Goal: Task Accomplishment & Management: Manage account settings

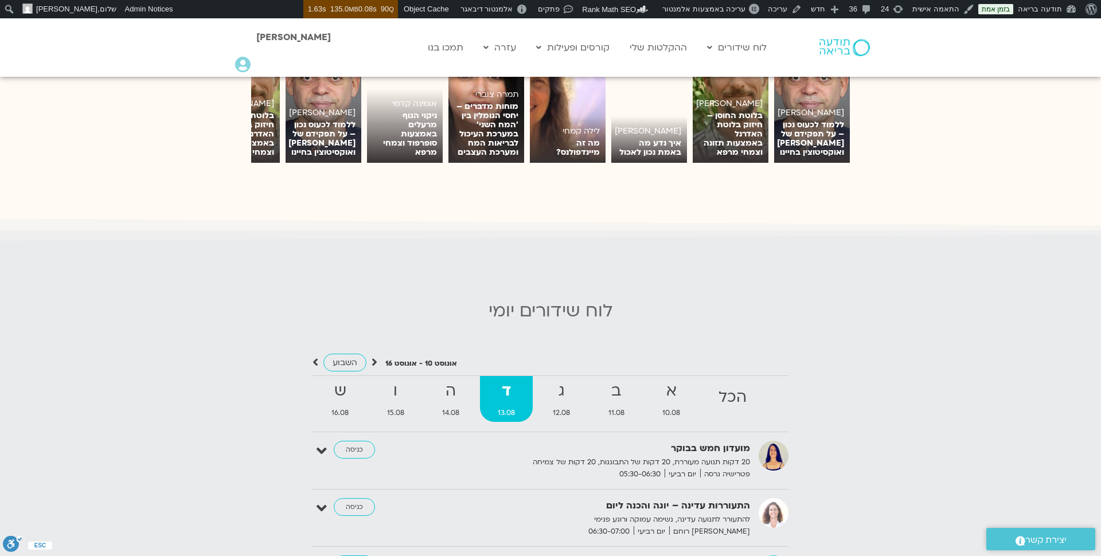
scroll to position [993, 0]
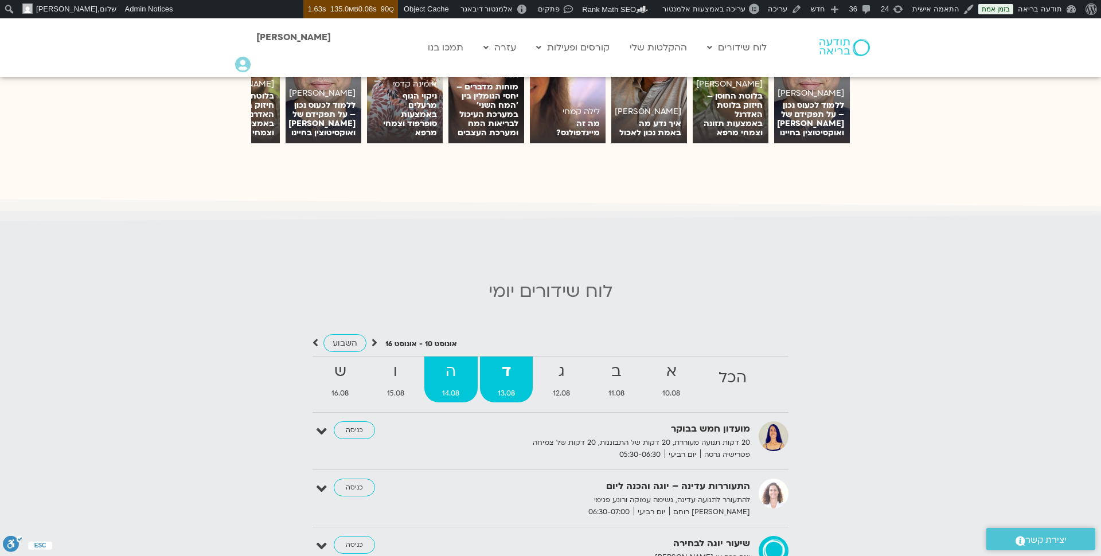
click at [447, 369] on strong "ה" at bounding box center [450, 372] width 53 height 26
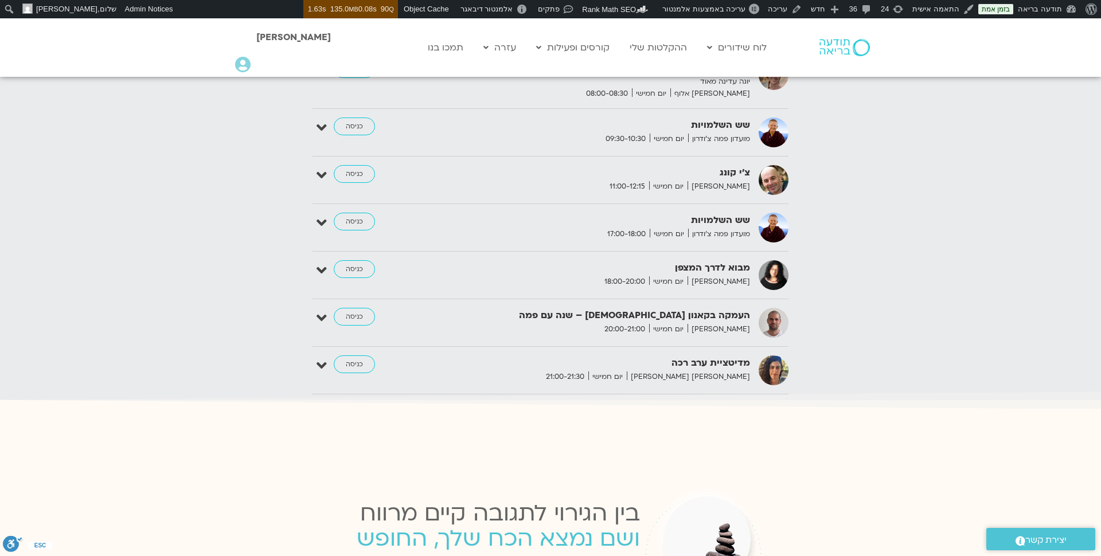
scroll to position [1572, 0]
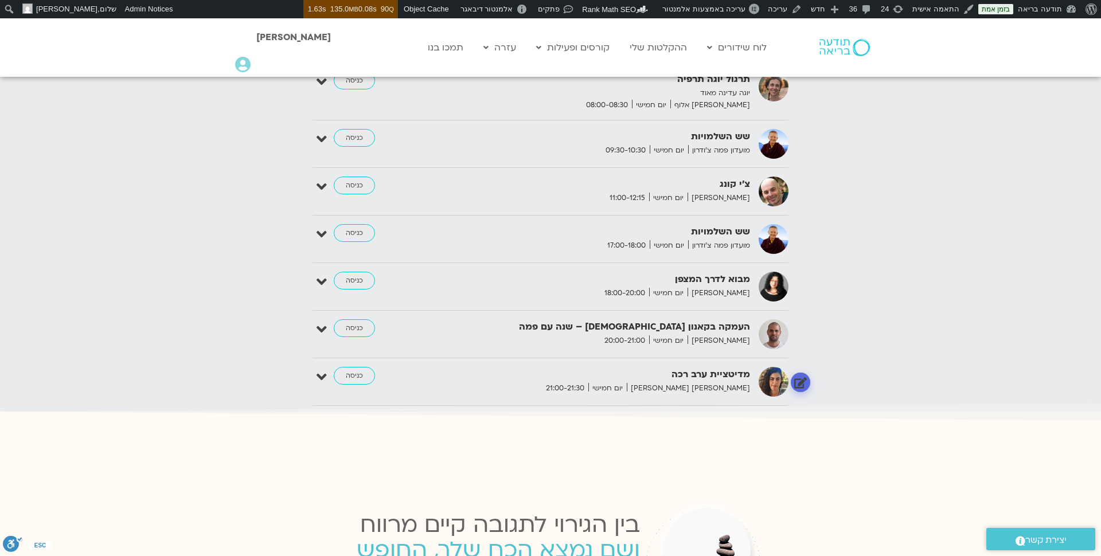
click at [799, 373] on link at bounding box center [801, 383] width 20 height 20
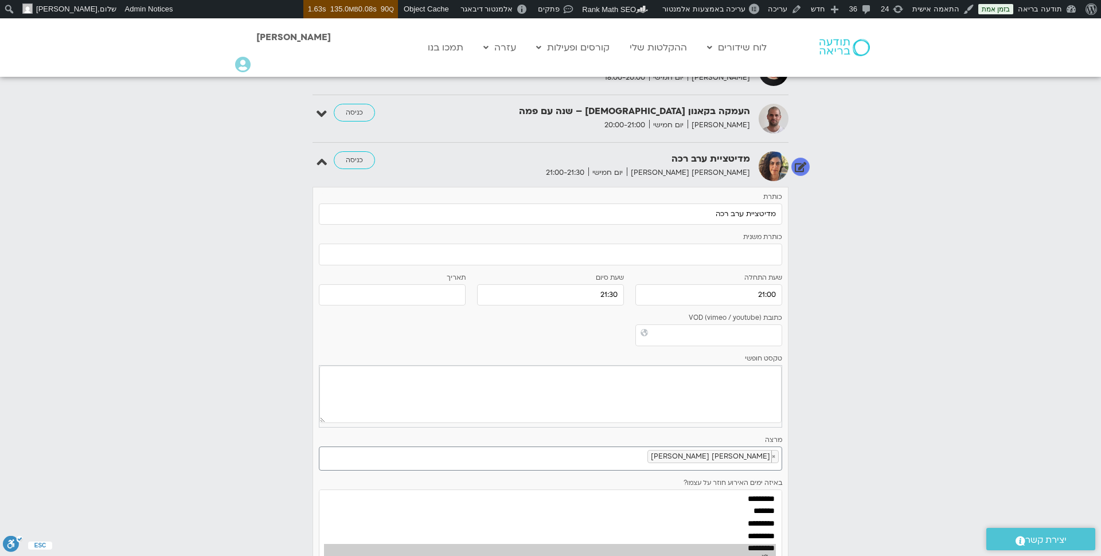
scroll to position [1791, 0]
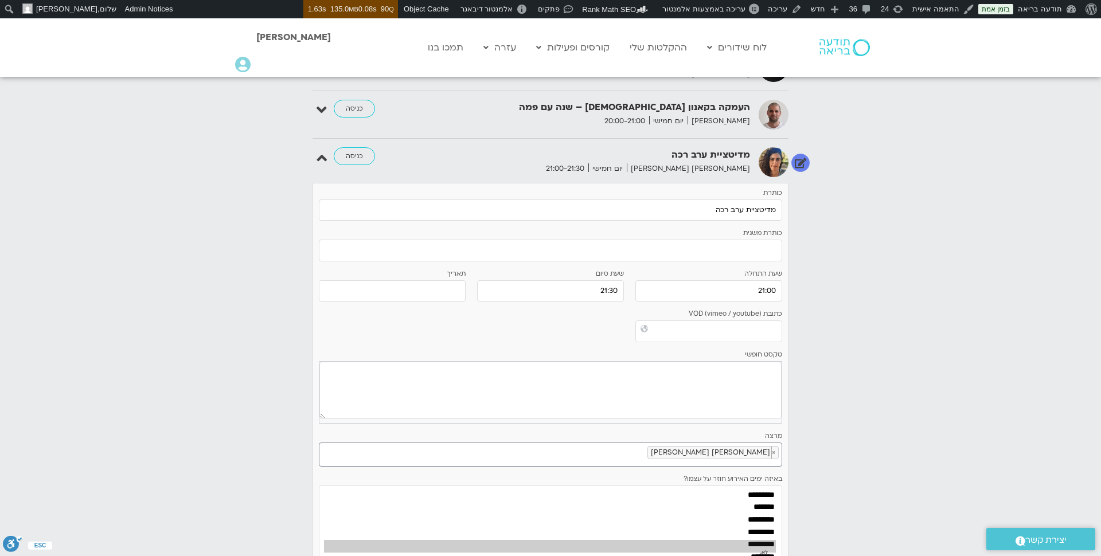
click at [776, 446] on li "× סיון גל גוטמן" at bounding box center [712, 452] width 131 height 13
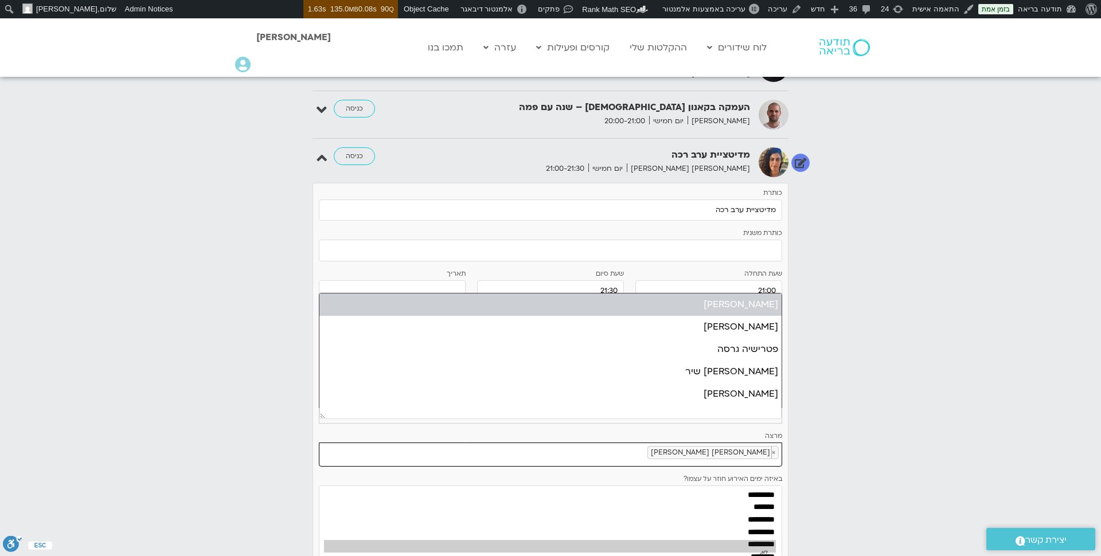
select select
type input "[PERSON_NAME] [PERSON_NAME]"
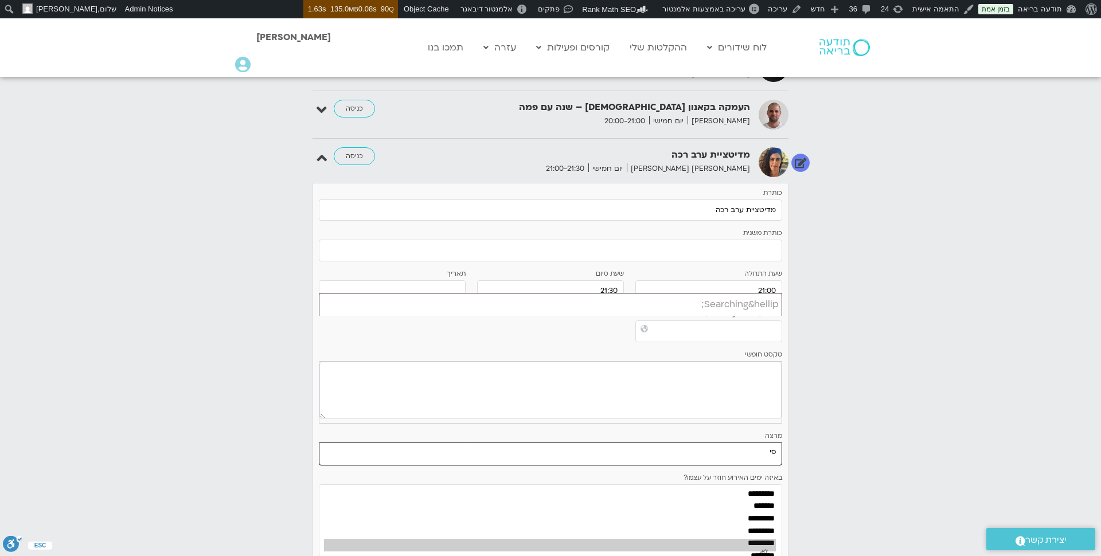
type input "ס"
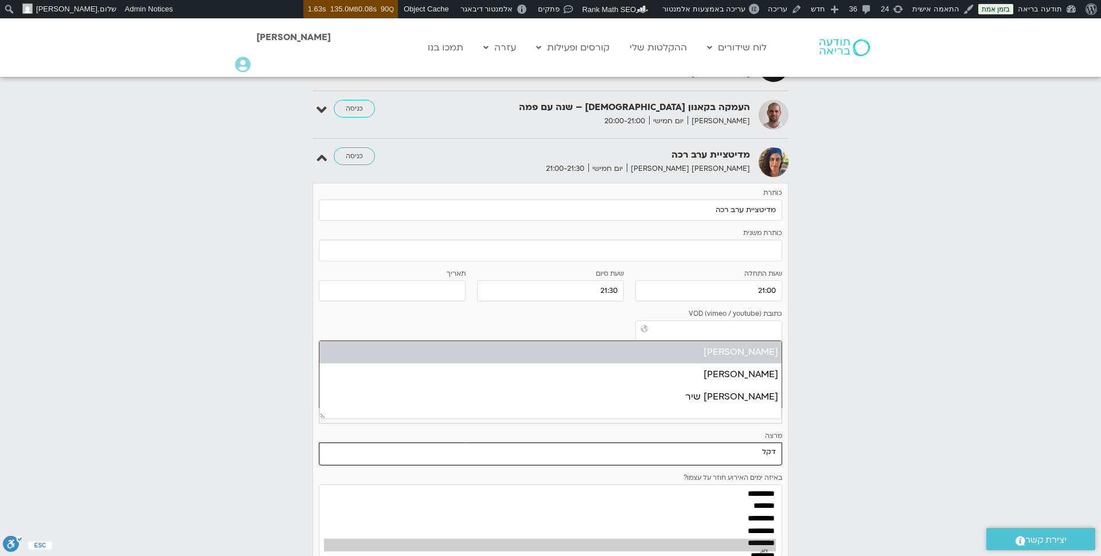
type input "דקל"
select select "******"
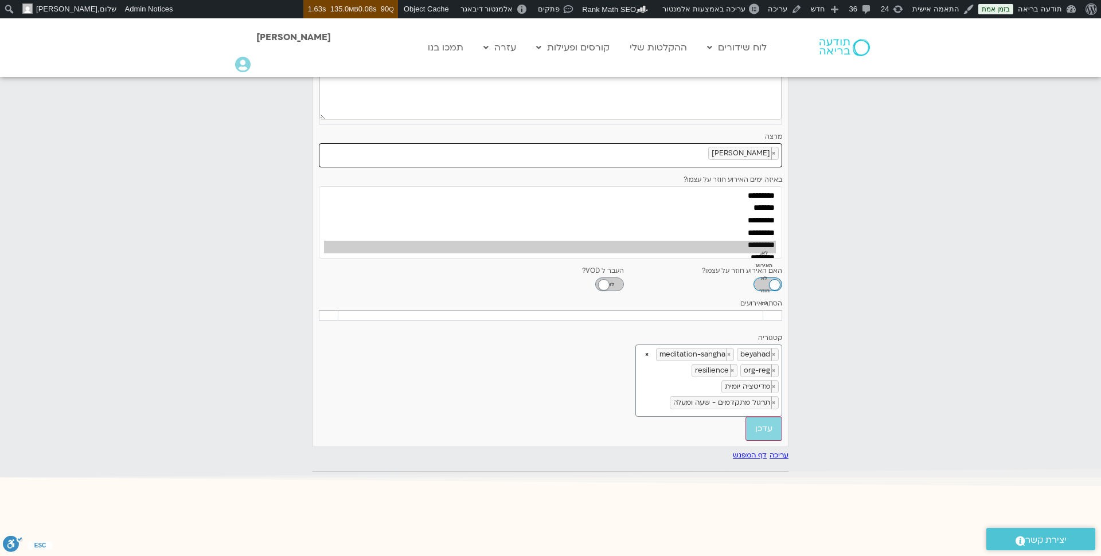
scroll to position [2112, 0]
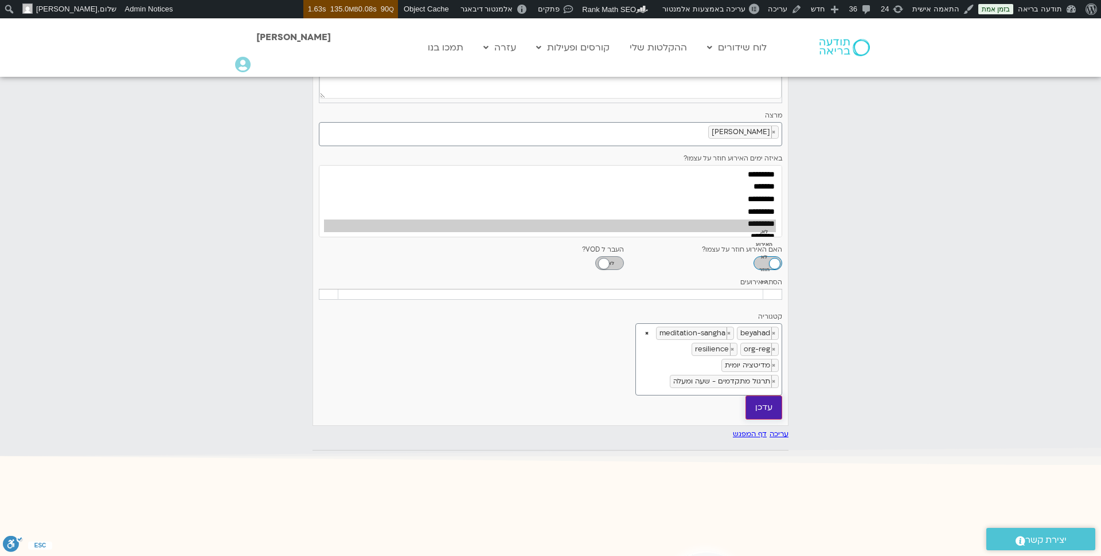
click at [772, 396] on input "עדכן" at bounding box center [763, 408] width 37 height 24
type input "עדכן"
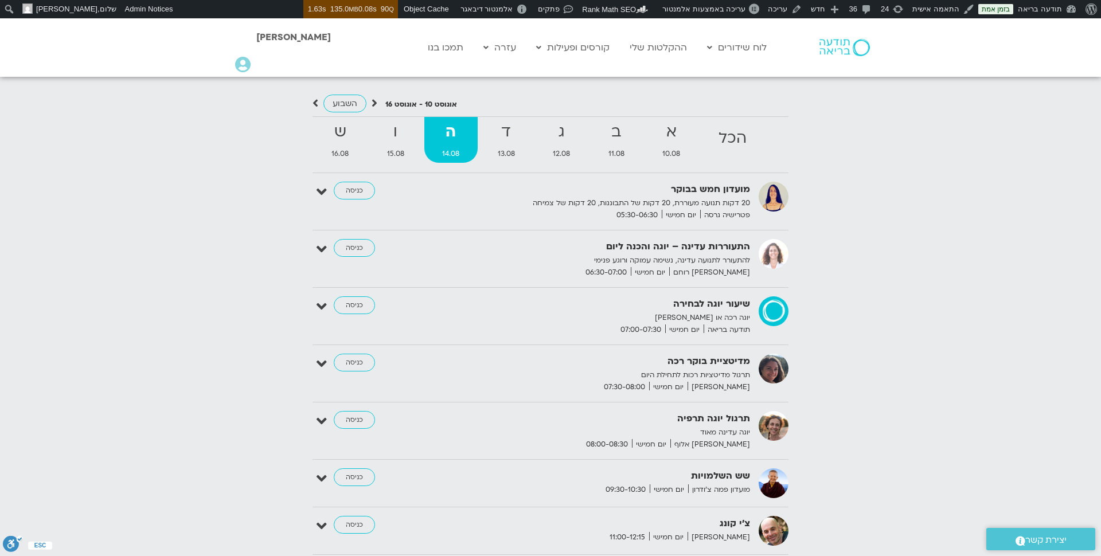
scroll to position [1230, 0]
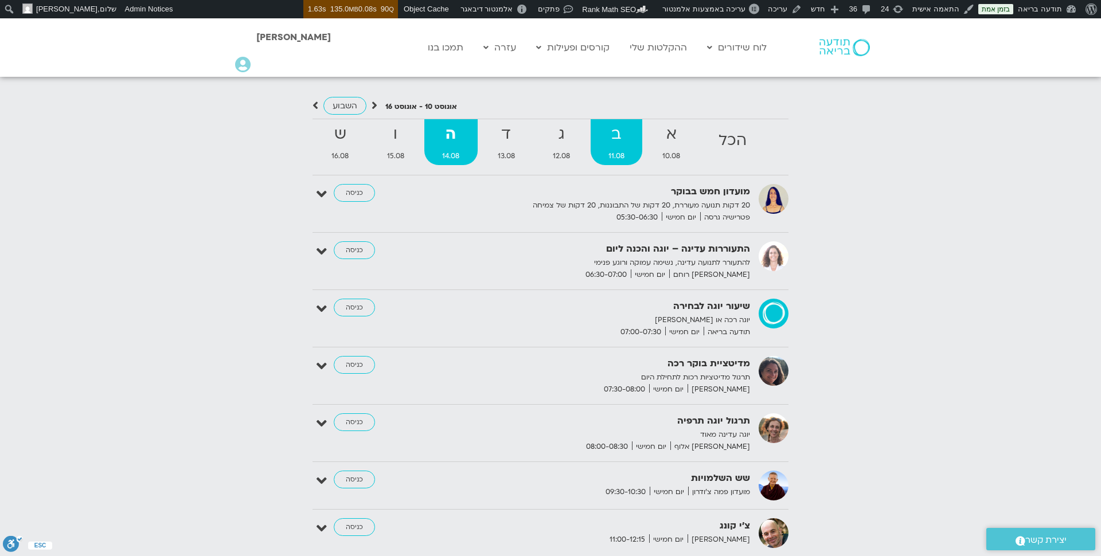
click at [627, 131] on strong "ב" at bounding box center [617, 135] width 52 height 26
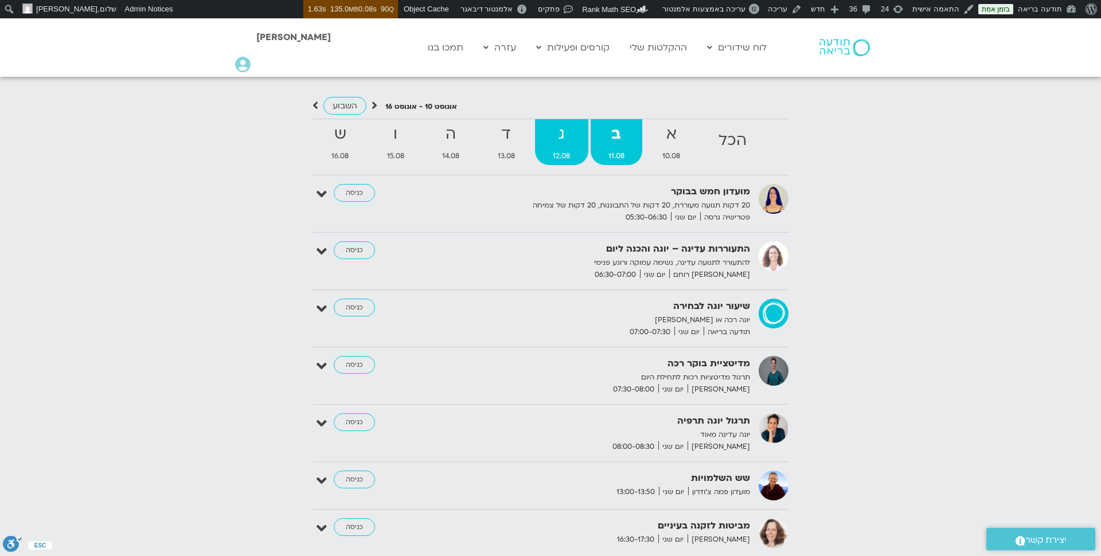
click at [555, 122] on strong "ג" at bounding box center [561, 135] width 53 height 26
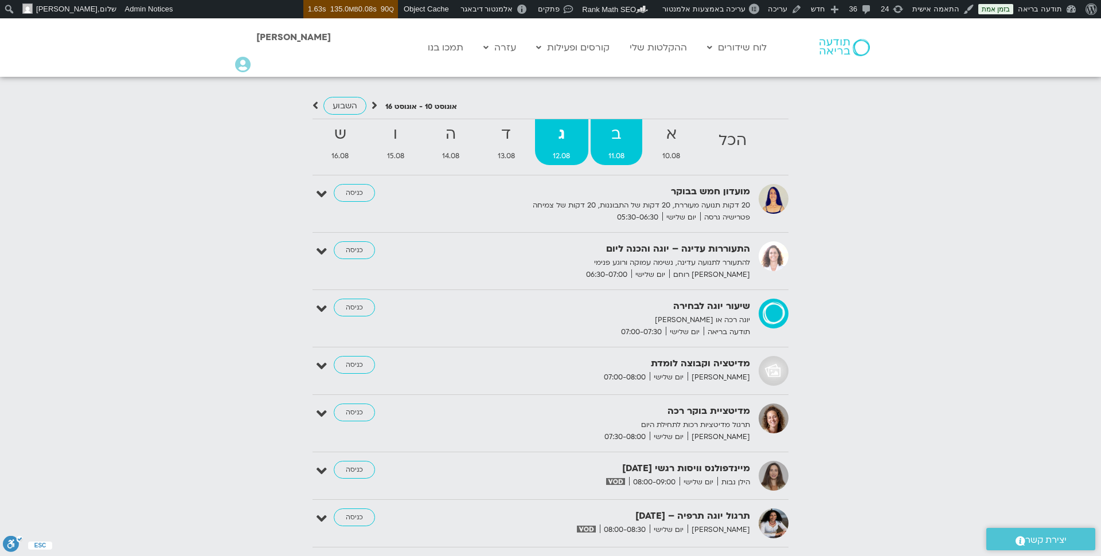
click at [605, 122] on strong "ב" at bounding box center [617, 135] width 52 height 26
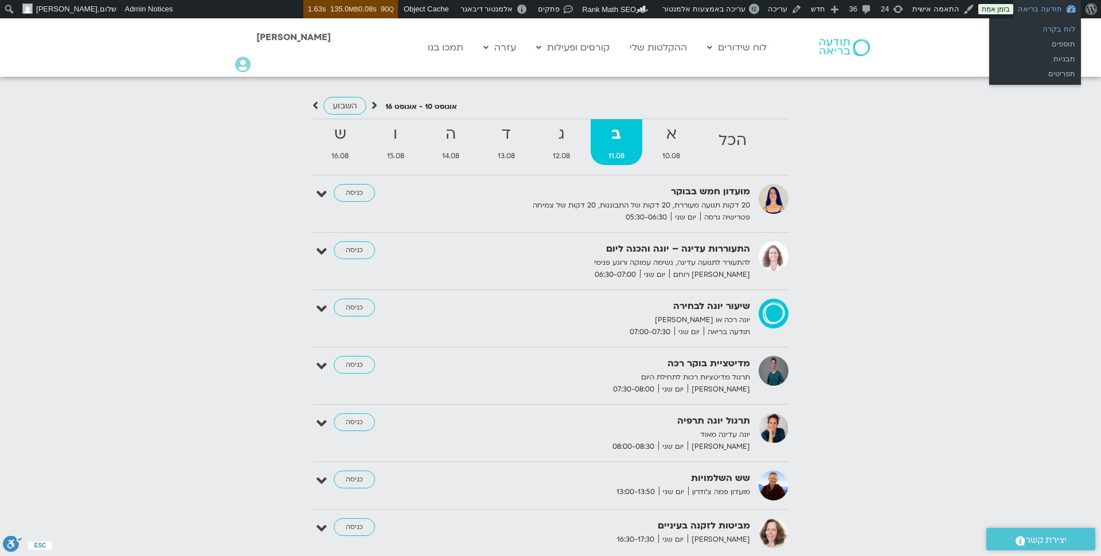
click at [1054, 35] on link "לוח בקרה" at bounding box center [1035, 29] width 92 height 15
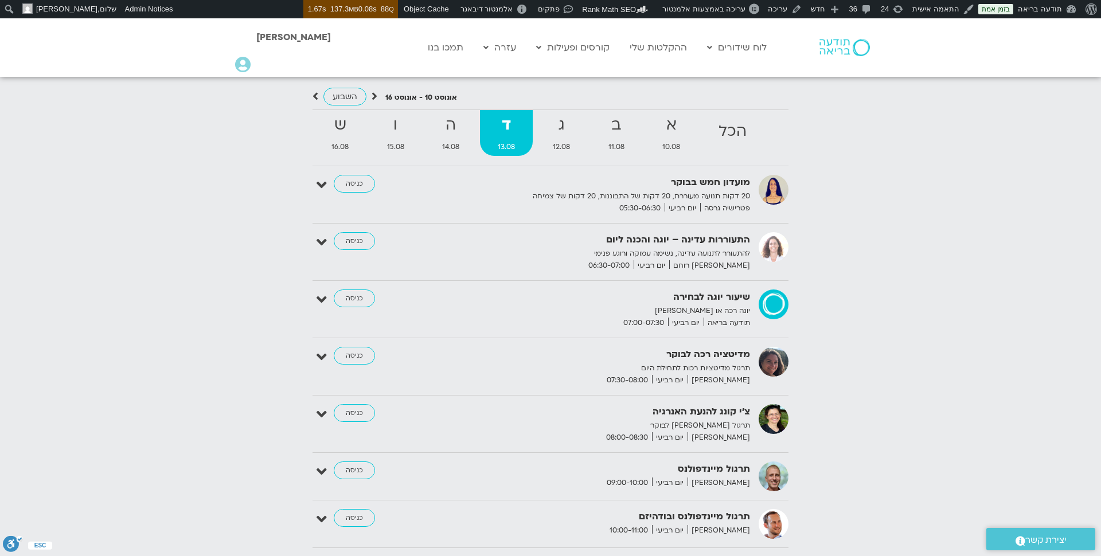
scroll to position [1229, 0]
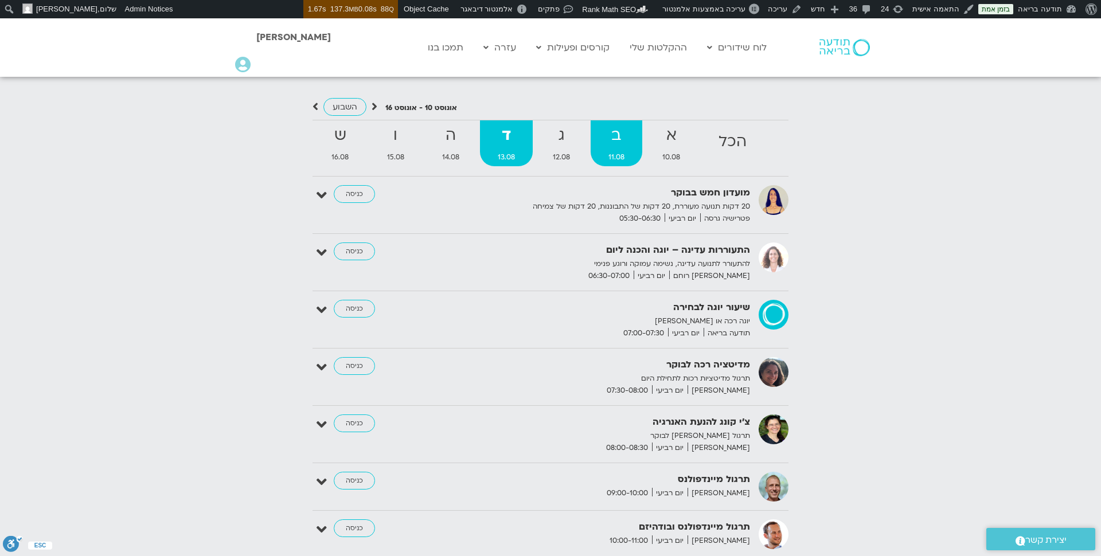
click at [608, 131] on strong "ב" at bounding box center [617, 136] width 52 height 26
